Goal: Task Accomplishment & Management: Complete application form

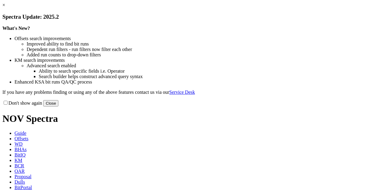
click at [58, 107] on button "Close" at bounding box center [50, 103] width 15 height 6
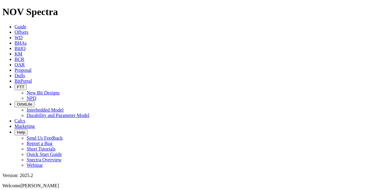
click at [15, 68] on icon at bounding box center [15, 70] width 0 height 5
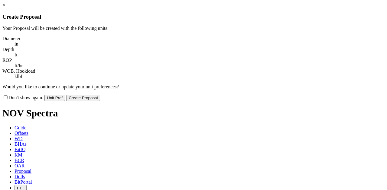
click at [100, 95] on button "Create Proposal" at bounding box center [83, 98] width 34 height 6
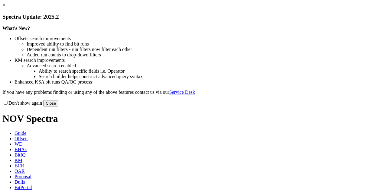
click at [58, 107] on button "Close" at bounding box center [50, 103] width 15 height 6
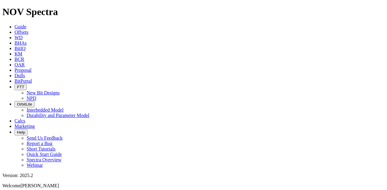
click at [15, 68] on icon at bounding box center [15, 70] width 0 height 5
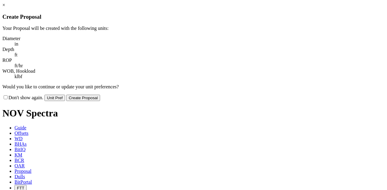
click at [100, 95] on button "Create Proposal" at bounding box center [83, 98] width 34 height 6
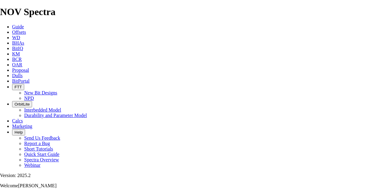
scroll to position [129, 0]
type input "[PERSON_NAME]"
type input "[US_STATE]"
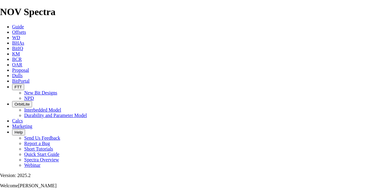
type input "[GEOGRAPHIC_DATA]"
type input "9035907055"
drag, startPoint x: 207, startPoint y: 73, endPoint x: 169, endPoint y: 70, distance: 38.5
type input "Reliance Well Services, Inc."
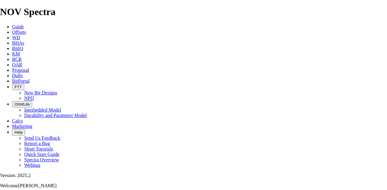
type input "C6 Operating - [PERSON_NAME] #1"
type input "[PERSON_NAME]"
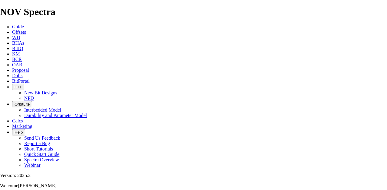
scroll to position [259, 0]
checkbox input "true"
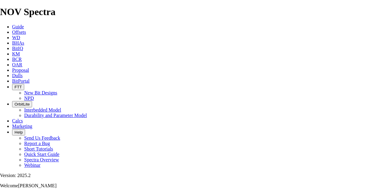
type input "[PERSON_NAME] # 1"
type input "C6 Operating"
type input "Reliance Well Service"
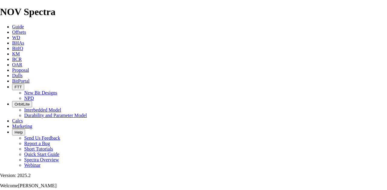
type input "[PERSON_NAME]"
drag, startPoint x: 277, startPoint y: 55, endPoint x: 252, endPoint y: 57, distance: 25.2
type input "Falls"
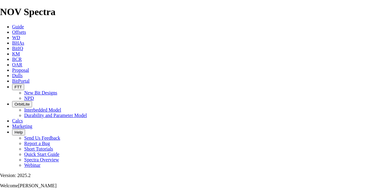
type input "TBD"
type input "[PERSON_NAME]"
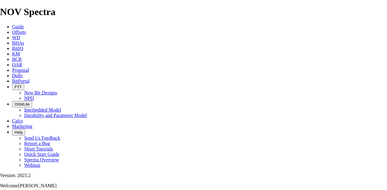
type input "[PERSON_NAME]"
type input "9035907055"
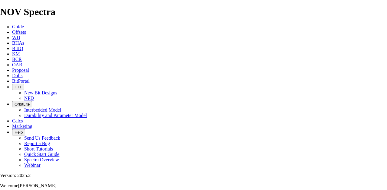
type input "[DATE]"
type input "1000"
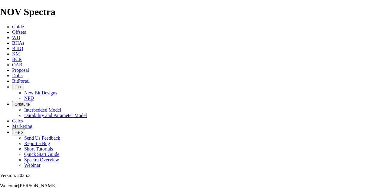
type input "10000"
type input "1000"
drag, startPoint x: 109, startPoint y: 81, endPoint x: 115, endPoint y: 81, distance: 5.7
type input "1000"
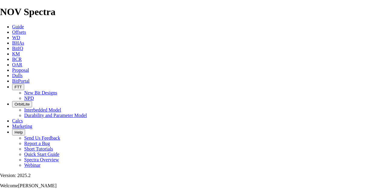
drag, startPoint x: 176, startPoint y: 82, endPoint x: 196, endPoint y: 86, distance: 20.4
type input "8"
type input "1"
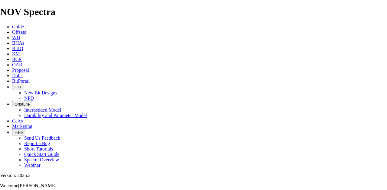
type input "11"
type input "TKC66"
type input "1650"
type input "15"
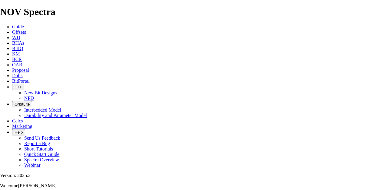
type input "110"
type input "5"
type input "120"
type input "1000"
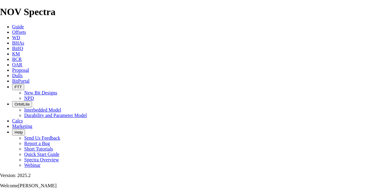
checkbox input "true"
type input "Set 8 5/8" Casing"
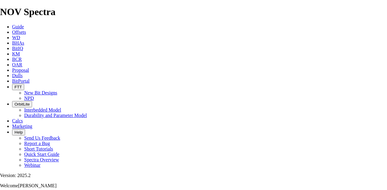
type input "2"
type input "7.875"
type input "TKC66"
type input "7800"
type input "6150"
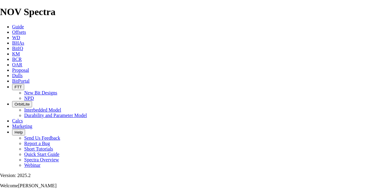
drag, startPoint x: 125, startPoint y: 141, endPoint x: 135, endPoint y: 142, distance: 10.0
type input "95"
type input "64.74"
type input "15"
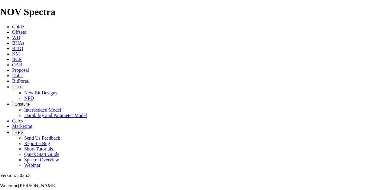
type input "120"
type input "9000"
type input "3"
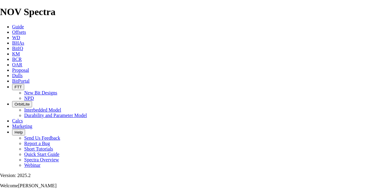
type input "7.875"
type input "TK76"
type input "8800"
type input "1000"
drag, startPoint x: 124, startPoint y: 156, endPoint x: 134, endPoint y: 157, distance: 9.7
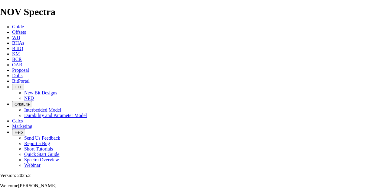
type input "40"
type input "25"
type input "60"
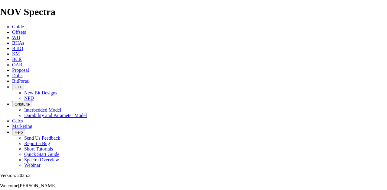
type input "9000"
type input "4"
type input "7.875"
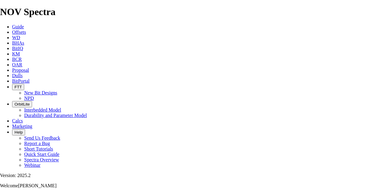
scroll to position [305, 0]
type input "TKC76"
type input "TKC73"
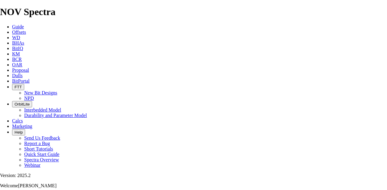
type input "9450"
type input "650"
drag, startPoint x: 124, startPoint y: 126, endPoint x: 132, endPoint y: 127, distance: 8.2
type input "35"
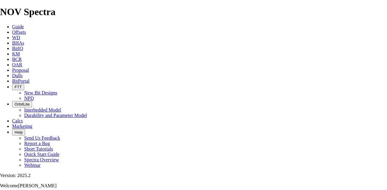
type input "18.57"
drag, startPoint x: 124, startPoint y: 125, endPoint x: 135, endPoint y: 127, distance: 10.9
type input "40"
type input "25"
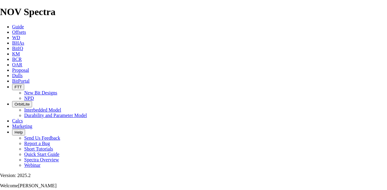
type input "60"
type input "9000"
checkbox input "true"
drag, startPoint x: 122, startPoint y: 94, endPoint x: 132, endPoint y: 95, distance: 9.7
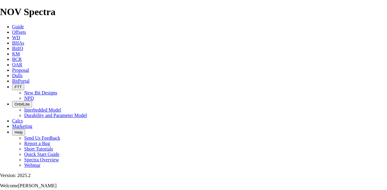
type input "100"
drag, startPoint x: 146, startPoint y: 96, endPoint x: 135, endPoint y: 96, distance: 10.9
type input "100"
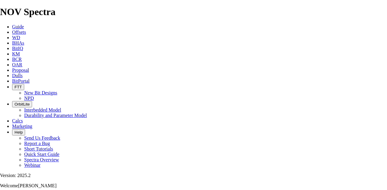
drag, startPoint x: 136, startPoint y: 96, endPoint x: 150, endPoint y: 97, distance: 13.7
drag, startPoint x: 373, startPoint y: 62, endPoint x: 158, endPoint y: 81, distance: 216.0
